Goal: Task Accomplishment & Management: Manage account settings

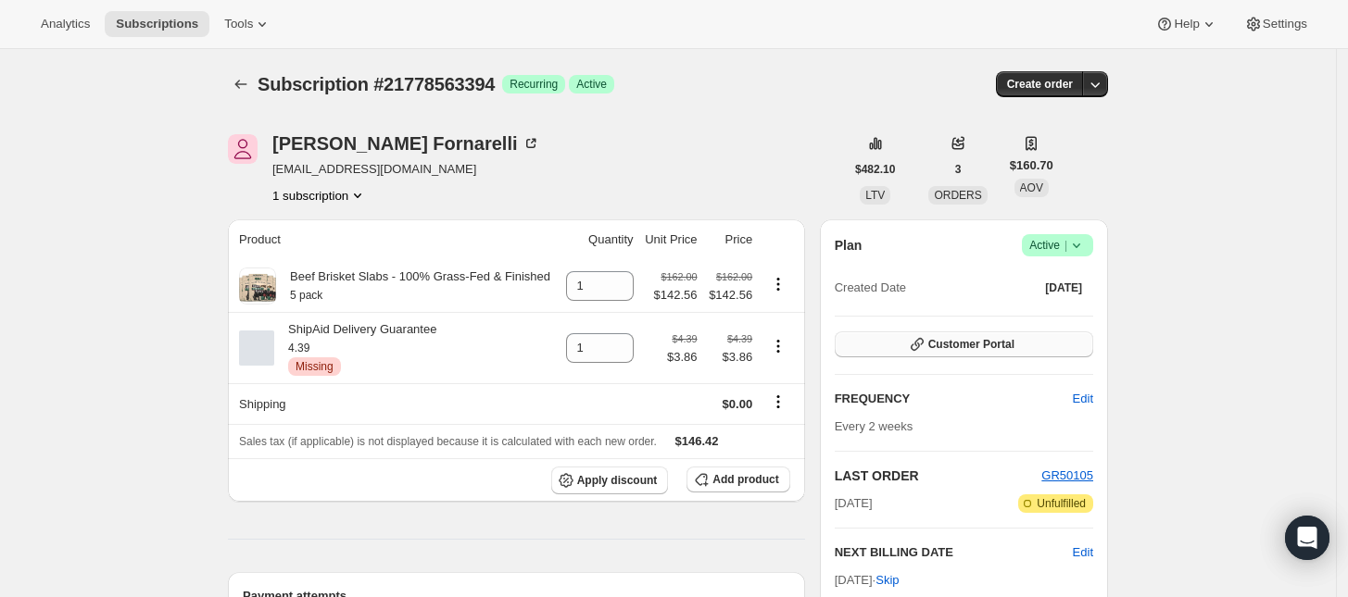
click at [941, 344] on span "Customer Portal" at bounding box center [971, 344] width 86 height 15
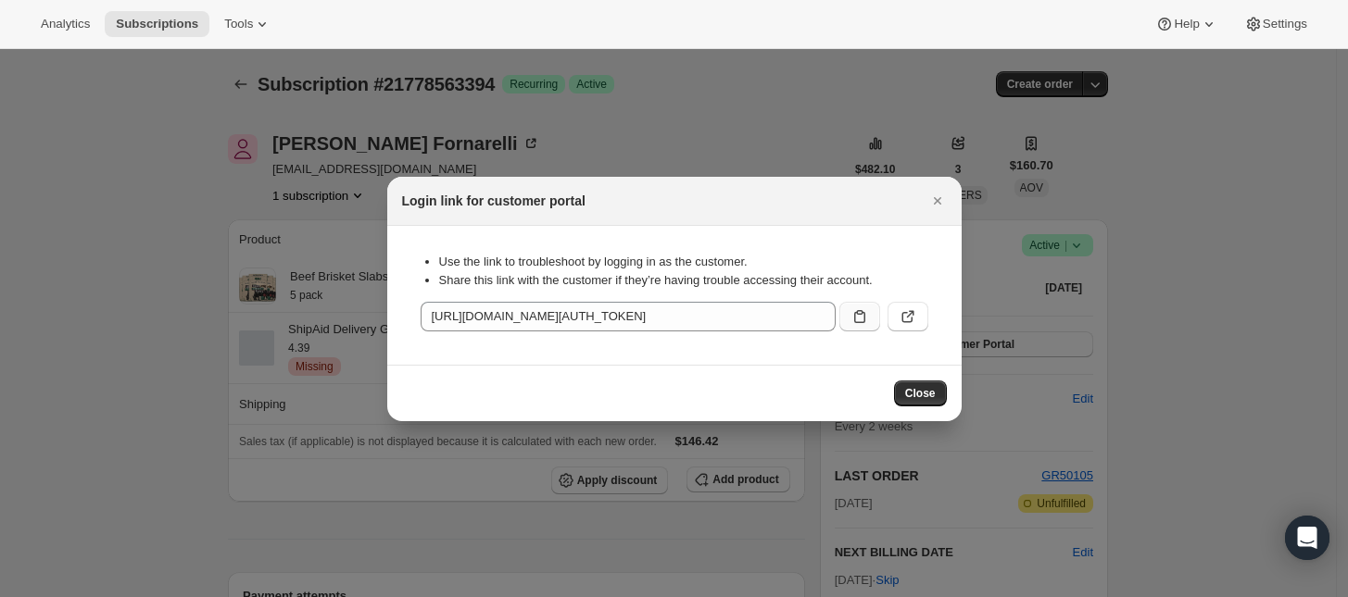
click at [850, 308] on icon ":rc3:" at bounding box center [859, 316] width 19 height 19
click at [862, 316] on icon ":rc3:" at bounding box center [859, 316] width 19 height 19
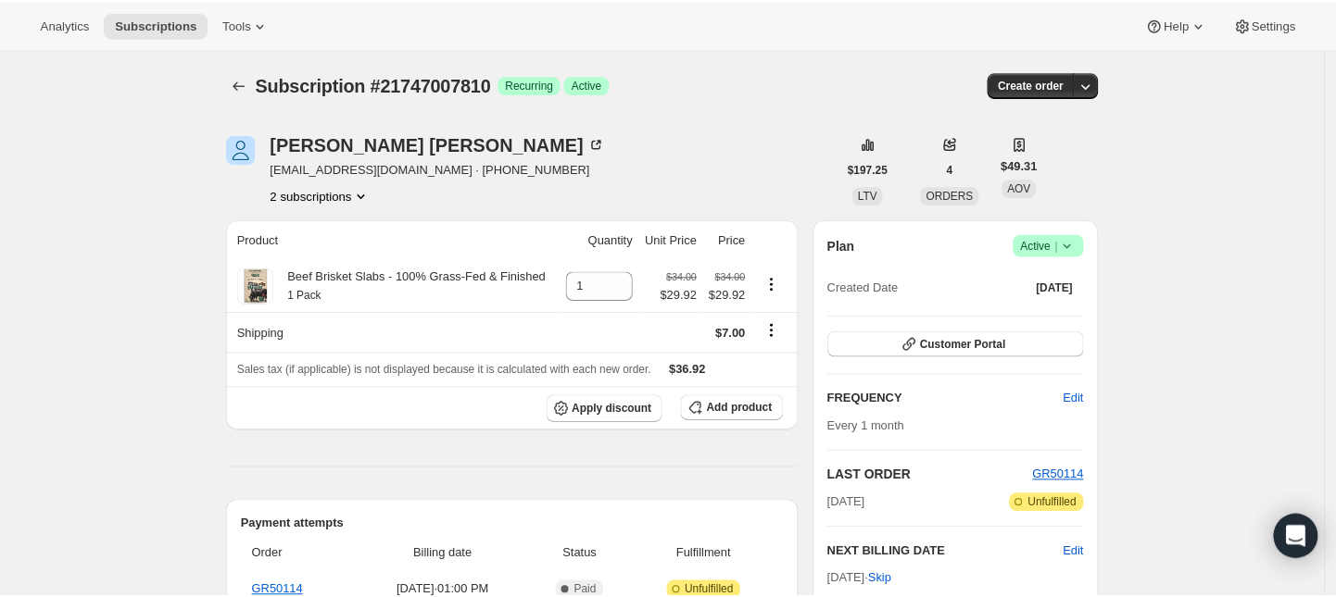
scroll to position [695, 0]
